Goal: Task Accomplishment & Management: Manage account settings

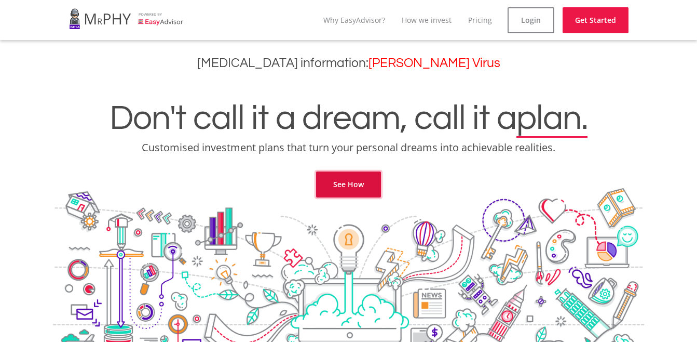
click at [345, 185] on link "See How" at bounding box center [348, 184] width 65 height 26
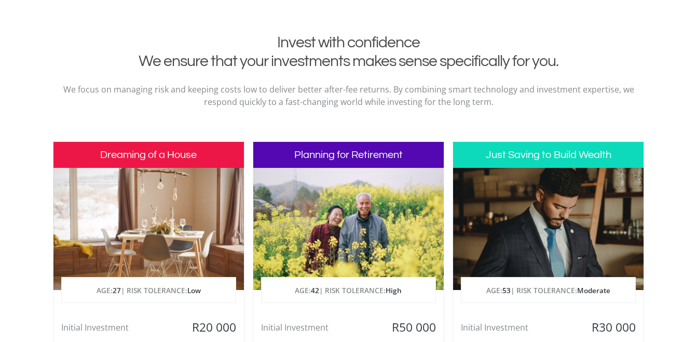
scroll to position [370, 0]
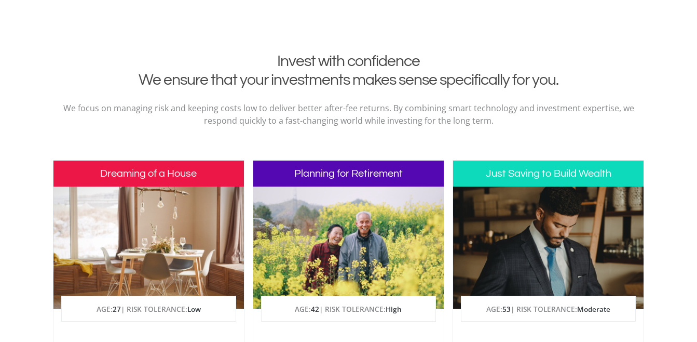
click at [355, 178] on h3 "Planning for Retirement" at bounding box center [348, 173] width 191 height 26
click at [355, 228] on div at bounding box center [348, 247] width 191 height 122
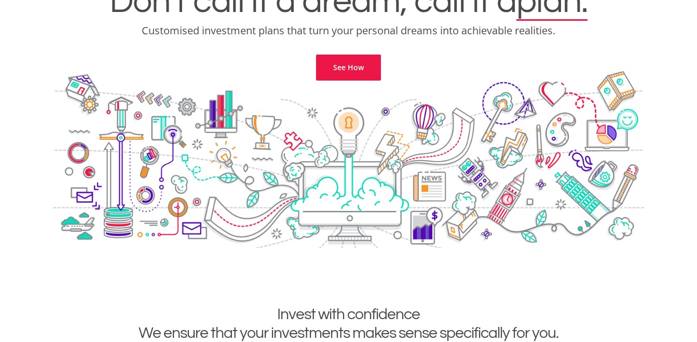
scroll to position [0, 0]
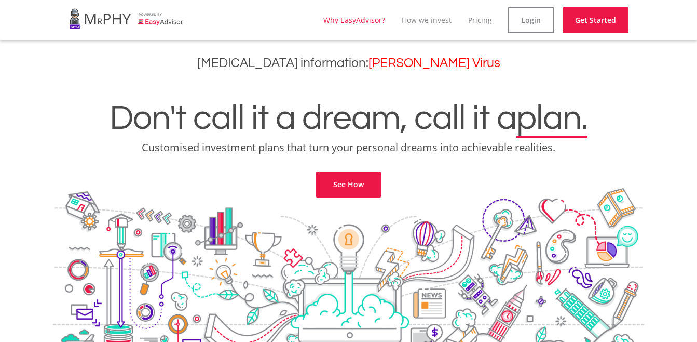
click at [353, 21] on link "Why EasyAdvisor?" at bounding box center [355, 20] width 62 height 10
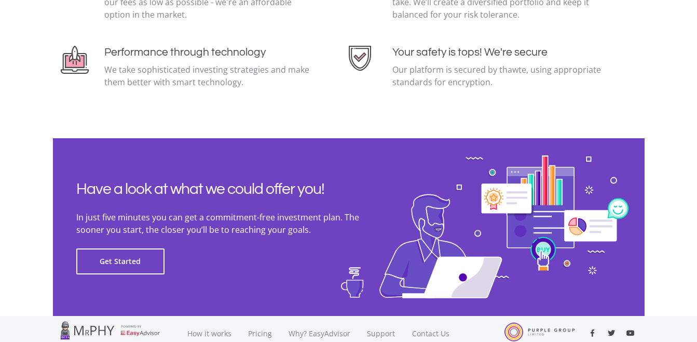
scroll to position [2300, 0]
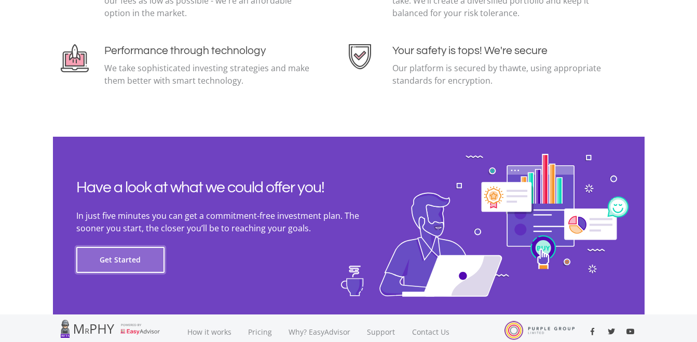
drag, startPoint x: 129, startPoint y: 262, endPoint x: 140, endPoint y: 252, distance: 14.7
click at [130, 261] on button "Get Started" at bounding box center [120, 260] width 88 height 26
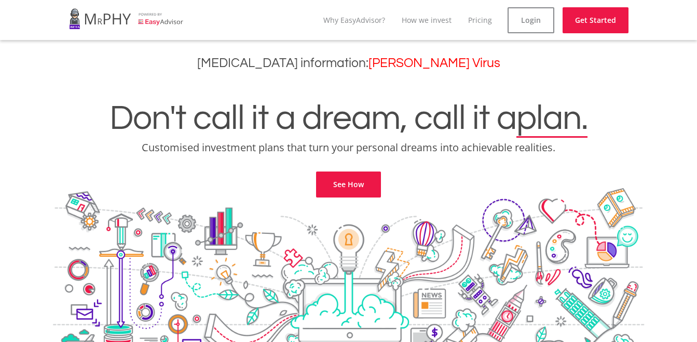
click at [156, 23] on link at bounding box center [126, 18] width 115 height 29
click at [587, 21] on link "Get Started" at bounding box center [596, 20] width 66 height 26
click at [526, 24] on link "Login" at bounding box center [531, 20] width 47 height 26
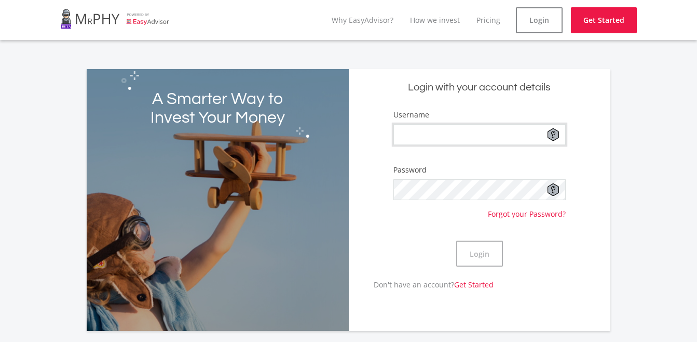
click at [411, 135] on input "Username" at bounding box center [480, 134] width 172 height 21
click at [364, 163] on form "Username Password Forgot your Password? Login" at bounding box center [480, 194] width 246 height 170
click at [422, 132] on input "Username" at bounding box center [480, 134] width 172 height 21
click at [398, 240] on div "Login" at bounding box center [480, 253] width 172 height 51
click at [439, 133] on input "Username" at bounding box center [480, 134] width 172 height 21
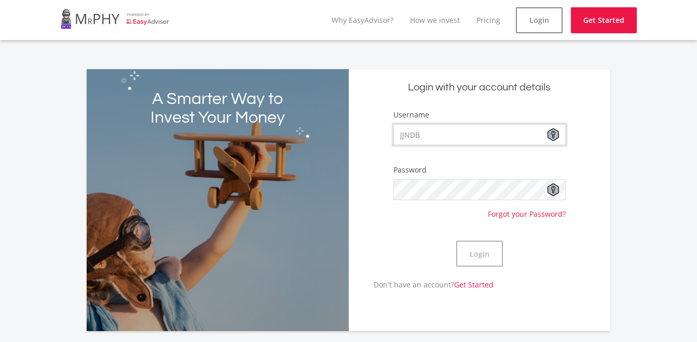
type input "JJNDB"
click at [475, 260] on button "Login" at bounding box center [480, 253] width 47 height 26
